Goal: Task Accomplishment & Management: Manage account settings

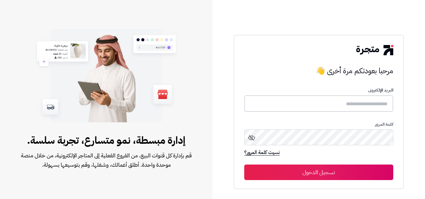
type input "**********"
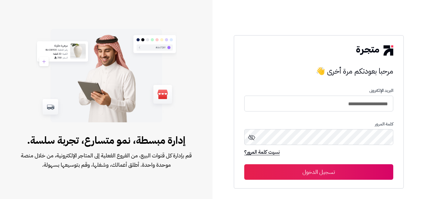
click at [342, 172] on button "تسجيل الدخول" at bounding box center [318, 173] width 149 height 16
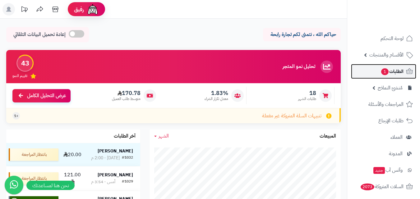
click at [391, 69] on span "الطلبات 1" at bounding box center [392, 71] width 23 height 9
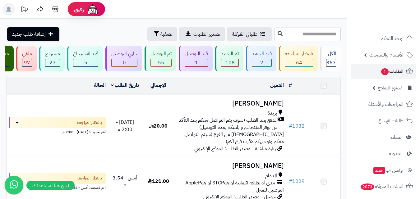
scroll to position [31, 0]
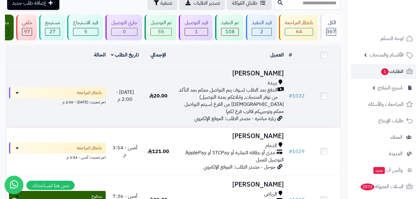
click at [240, 101] on span "الدفع بعد الطلب (سوف يتم التواصل معكم بعد التأكد من توفر المنتجات, وابلاغكم بمد…" at bounding box center [228, 94] width 100 height 14
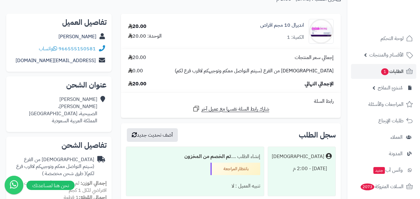
scroll to position [62, 0]
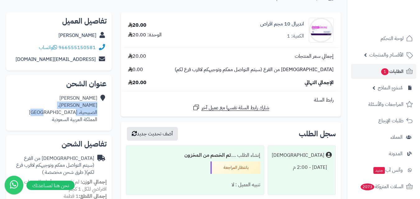
drag, startPoint x: 68, startPoint y: 113, endPoint x: 97, endPoint y: 103, distance: 31.0
click at [97, 103] on div "ابتسام مقبل الملك فهد، الصبيحية، بريدة المملكة العربية السعودية" at bounding box center [63, 109] width 68 height 28
copy div "الملك فهد، الصبيحية، بريدة"
